Goal: Check status: Check status

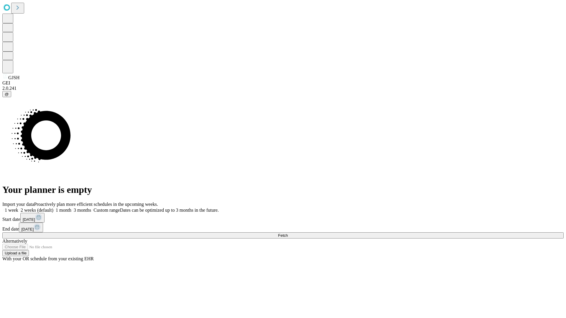
click at [288, 233] on span "Fetch" at bounding box center [283, 235] width 10 height 4
